Goal: Find specific page/section: Find specific page/section

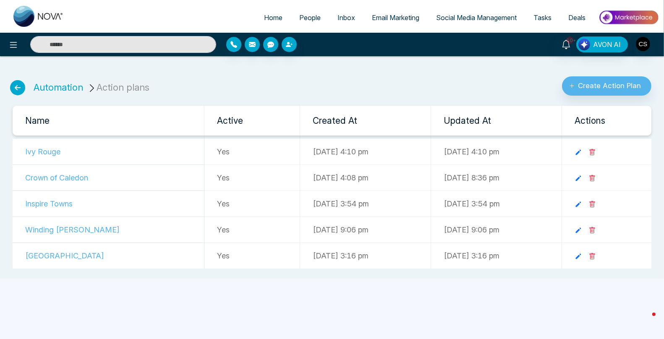
click at [304, 18] on span "People" at bounding box center [309, 17] width 21 height 8
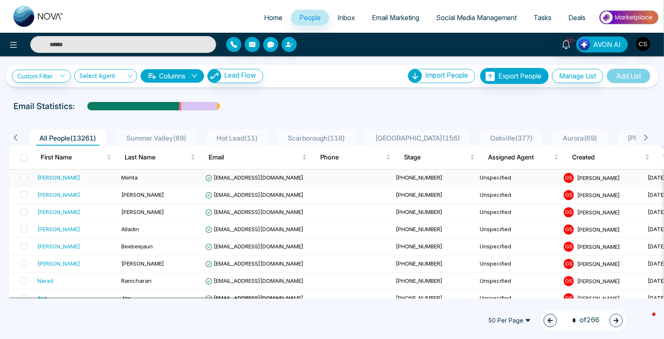
click at [54, 176] on div "Sumita" at bounding box center [58, 177] width 43 height 8
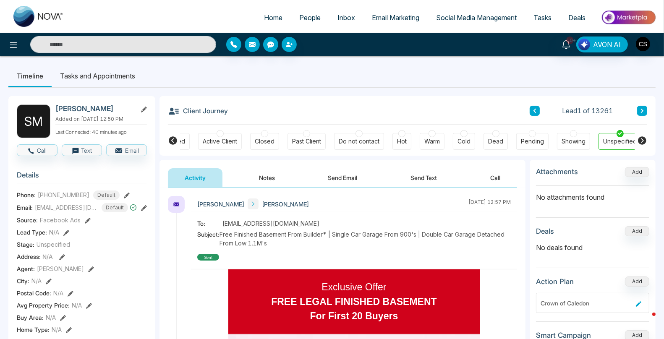
scroll to position [0, 0]
